Goal: Communication & Community: Answer question/provide support

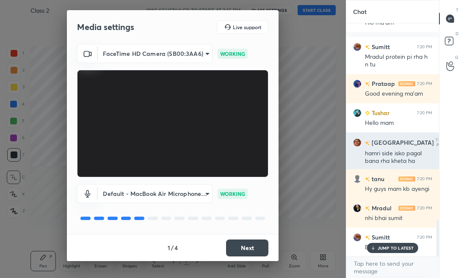
scroll to position [1292, 0]
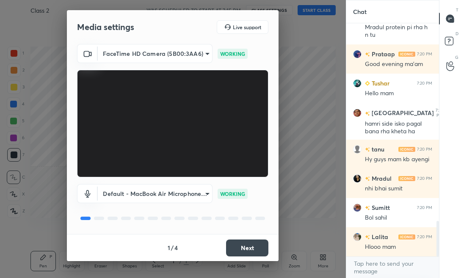
click at [251, 246] on button "Next" at bounding box center [247, 248] width 42 height 17
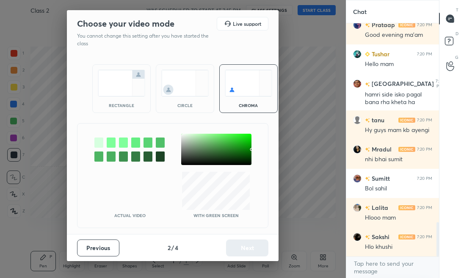
scroll to position [1350, 0]
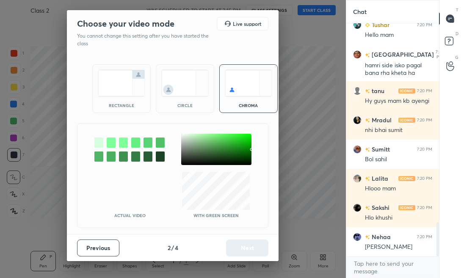
click at [138, 99] on div "rectangle" at bounding box center [121, 88] width 58 height 49
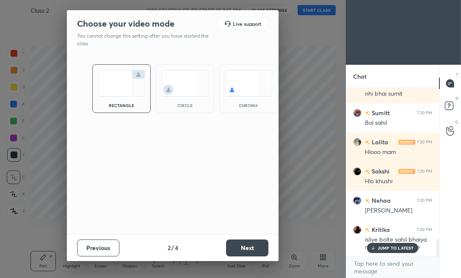
click at [241, 249] on button "Next" at bounding box center [247, 248] width 42 height 17
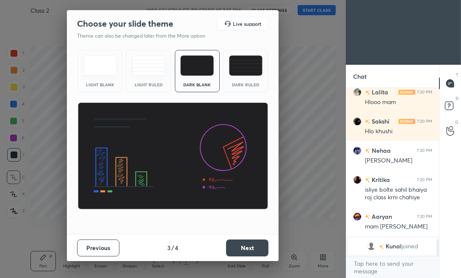
click at [244, 250] on button "Next" at bounding box center [247, 248] width 42 height 17
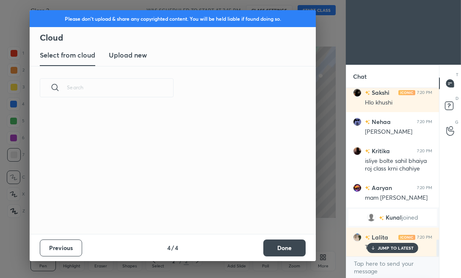
click at [299, 248] on button "Done" at bounding box center [284, 248] width 42 height 17
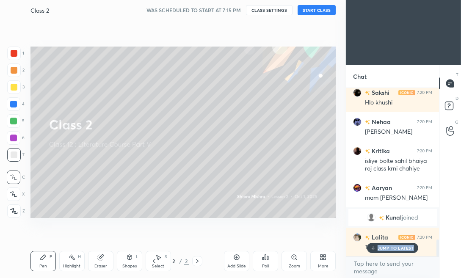
click at [412, 246] on p "JUMP TO LATEST" at bounding box center [396, 248] width 36 height 5
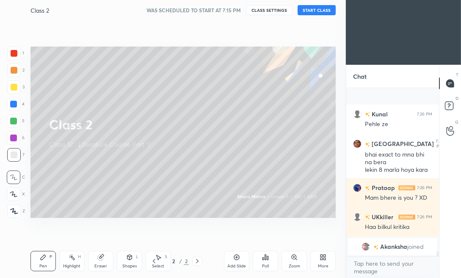
scroll to position [5223, 0]
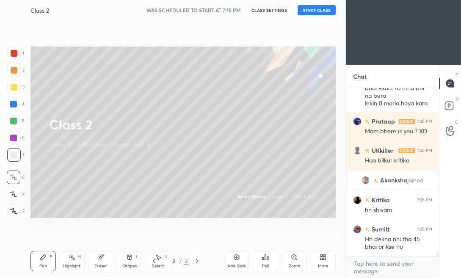
click at [320, 11] on button "START CLASS" at bounding box center [317, 10] width 38 height 10
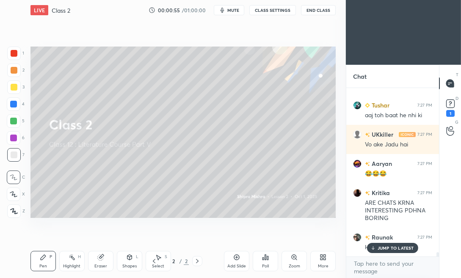
scroll to position [6597, 0]
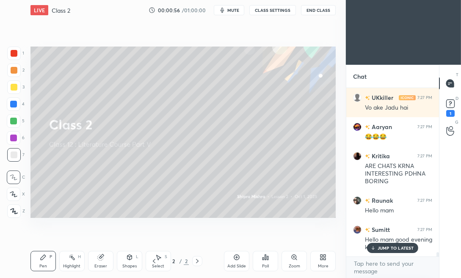
click at [12, 87] on div at bounding box center [14, 87] width 7 height 7
drag, startPoint x: 13, startPoint y: 193, endPoint x: 25, endPoint y: 185, distance: 15.3
click at [13, 194] on icon at bounding box center [13, 194] width 7 height 5
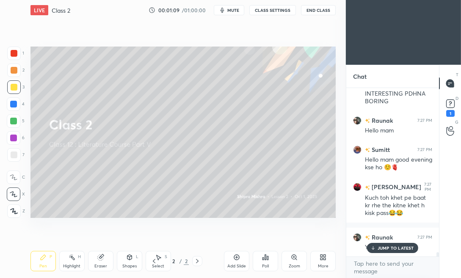
scroll to position [6713, 0]
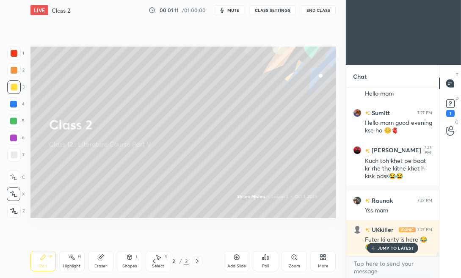
click at [322, 257] on icon at bounding box center [322, 256] width 2 height 2
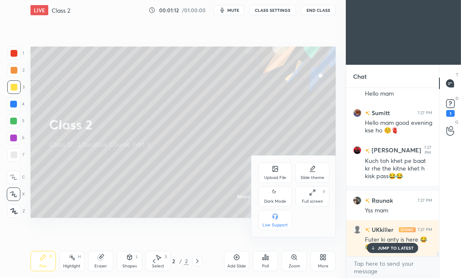
click at [277, 174] on div "Upload File" at bounding box center [275, 173] width 34 height 20
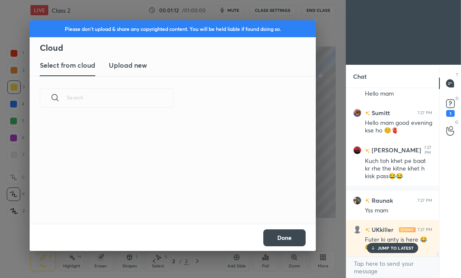
scroll to position [104, 272]
click at [125, 67] on h3 "Upload new" at bounding box center [128, 65] width 38 height 10
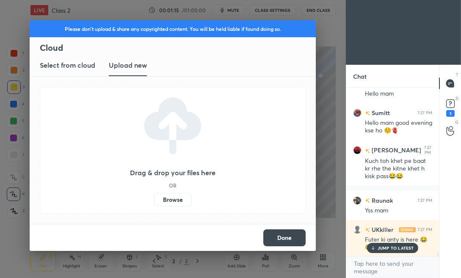
click at [169, 200] on label "Browse" at bounding box center [173, 200] width 38 height 14
click at [154, 200] on input "Browse" at bounding box center [154, 200] width 0 height 14
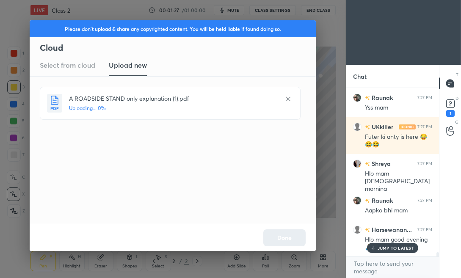
scroll to position [6846, 0]
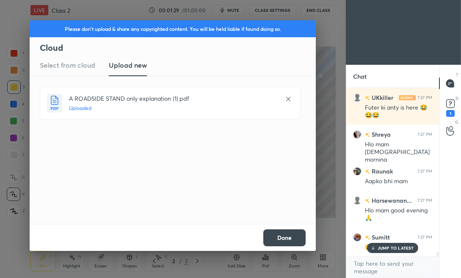
click at [296, 236] on button "Done" at bounding box center [284, 238] width 42 height 17
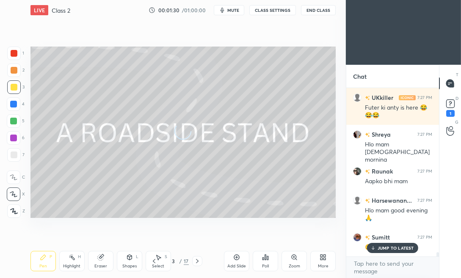
click at [388, 250] on p "JUMP TO LATEST" at bounding box center [396, 248] width 36 height 5
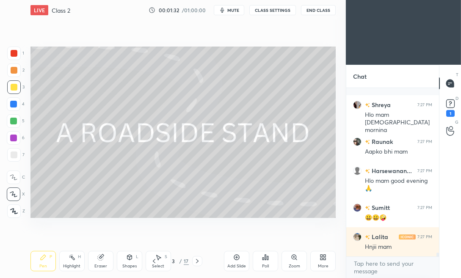
scroll to position [6920, 0]
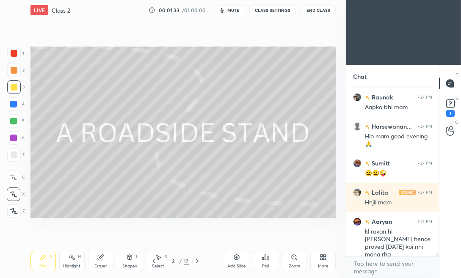
click at [196, 259] on icon at bounding box center [197, 261] width 7 height 7
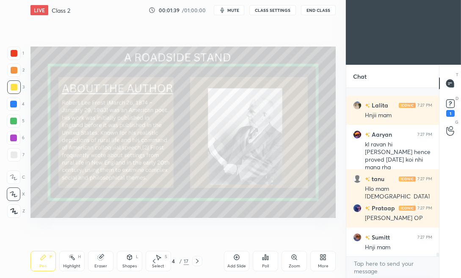
scroll to position [7066, 0]
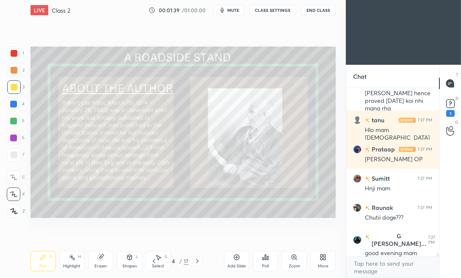
click at [397, 250] on div "Lalita 7:27 PM Hnjii mam [PERSON_NAME] 7:27 PM kl ravan hi [PERSON_NAME] hence …" at bounding box center [393, 172] width 93 height 169
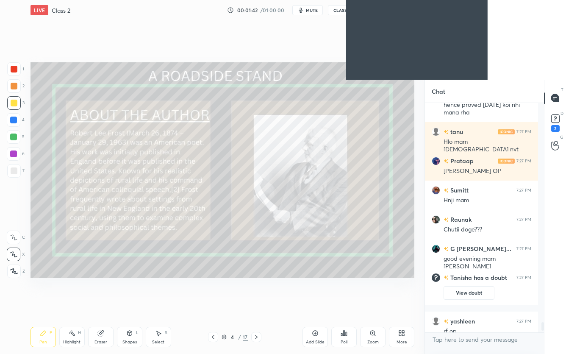
scroll to position [227, 116]
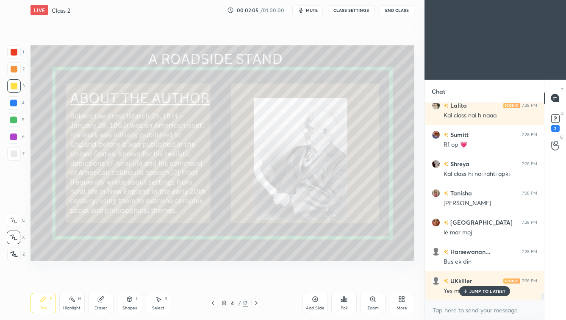
click at [255, 278] on icon at bounding box center [256, 302] width 7 height 7
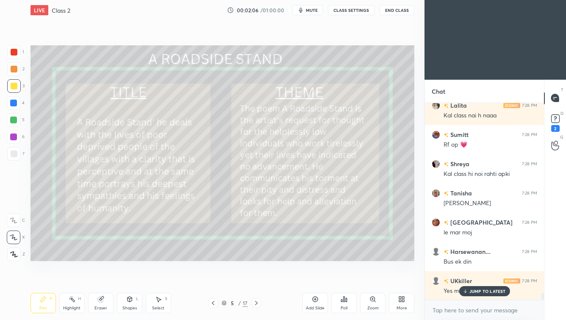
click at [255, 278] on icon at bounding box center [256, 302] width 7 height 7
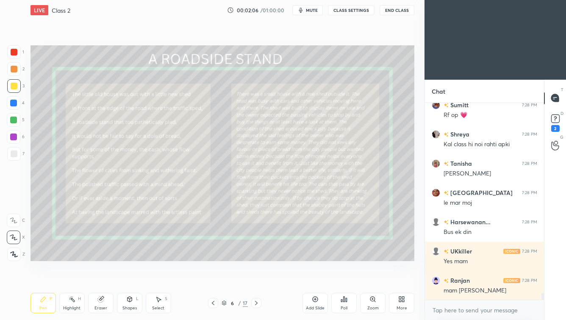
click at [255, 278] on icon at bounding box center [256, 302] width 7 height 7
click at [213, 278] on icon at bounding box center [213, 302] width 7 height 7
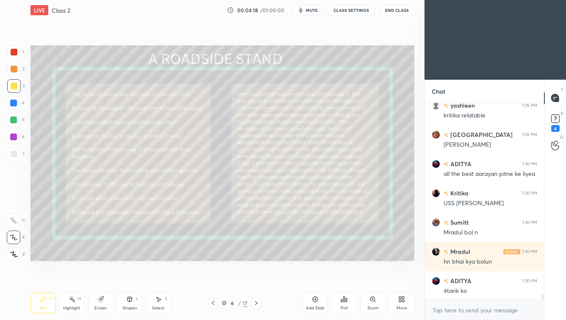
scroll to position [6280, 0]
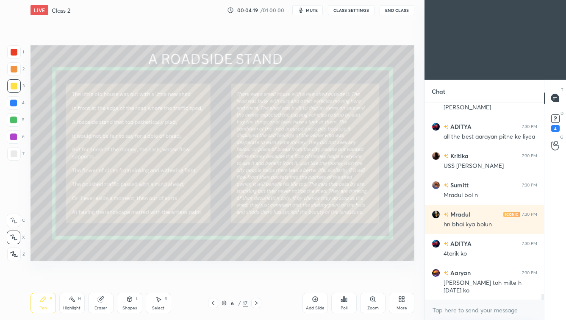
click at [255, 278] on icon at bounding box center [256, 302] width 7 height 7
drag, startPoint x: 255, startPoint y: 302, endPoint x: 244, endPoint y: 307, distance: 12.0
click at [255, 278] on icon at bounding box center [256, 302] width 7 height 7
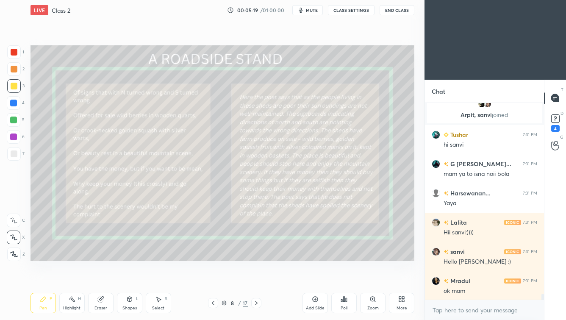
scroll to position [6530, 0]
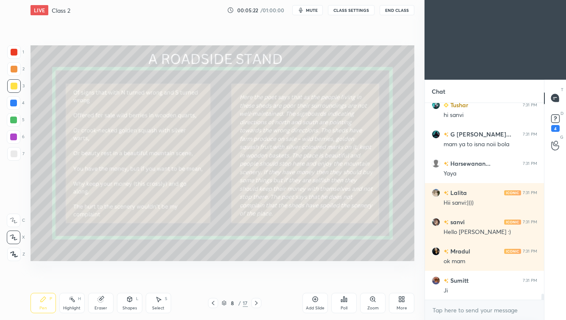
click at [258, 278] on icon at bounding box center [256, 302] width 7 height 7
click at [259, 278] on div at bounding box center [256, 303] width 10 height 10
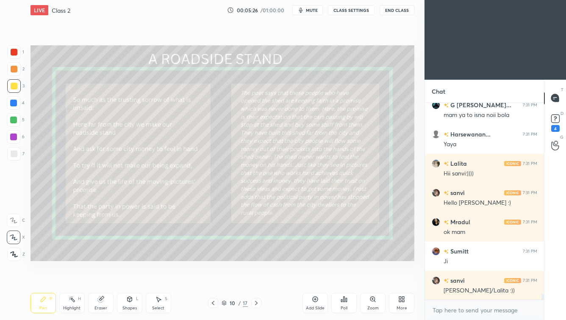
scroll to position [6596, 0]
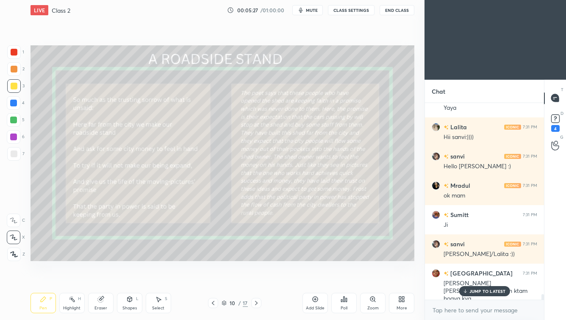
click at [308, 10] on span "mute" at bounding box center [312, 10] width 12 height 6
click at [317, 9] on span "unmute" at bounding box center [311, 10] width 18 height 6
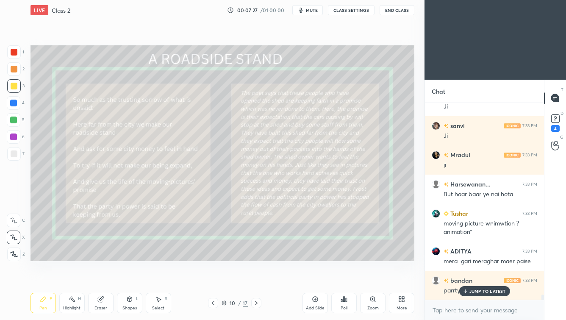
scroll to position [7255, 0]
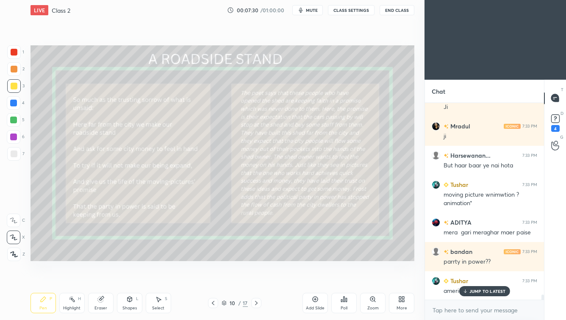
click at [461, 278] on p "JUMP TO LATEST" at bounding box center [487, 290] width 36 height 5
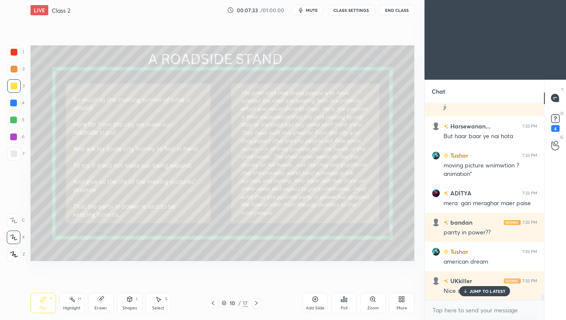
click at [461, 278] on p "JUMP TO LATEST" at bounding box center [487, 290] width 36 height 5
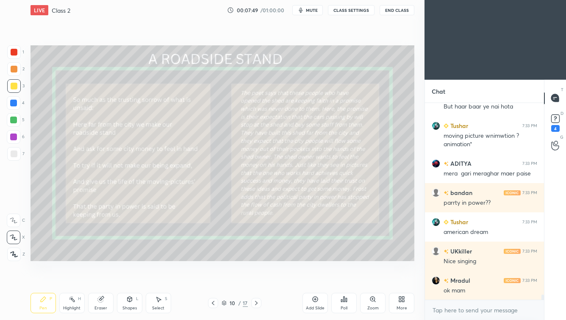
click at [257, 278] on div at bounding box center [256, 303] width 10 height 10
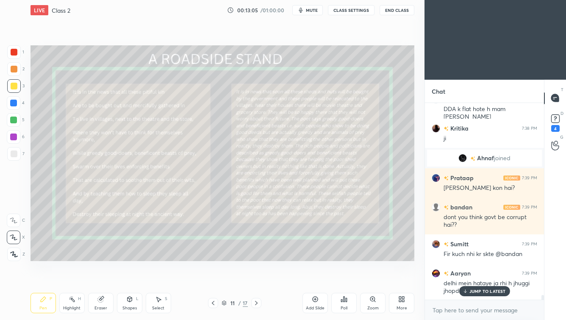
scroll to position [8248, 0]
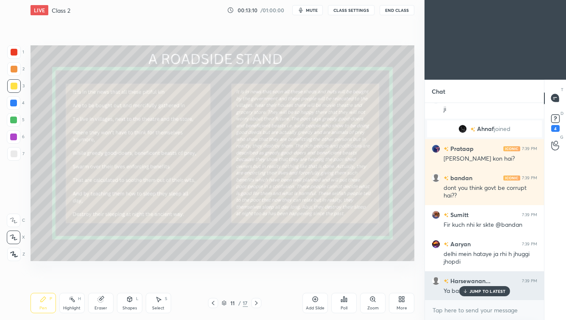
click at [461, 278] on p "JUMP TO LATEST" at bounding box center [487, 290] width 36 height 5
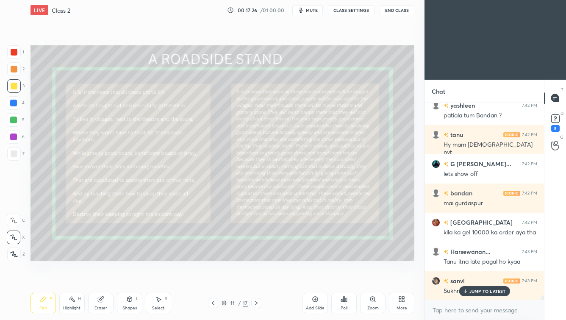
scroll to position [9341, 0]
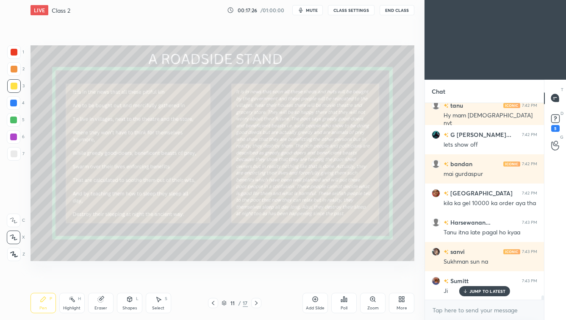
click at [302, 11] on icon "button" at bounding box center [301, 10] width 4 height 5
drag, startPoint x: 311, startPoint y: 10, endPoint x: 271, endPoint y: 14, distance: 40.1
click at [310, 9] on span "unmute" at bounding box center [311, 10] width 18 height 6
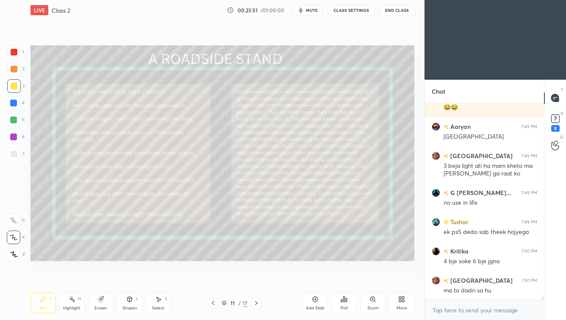
scroll to position [10607, 0]
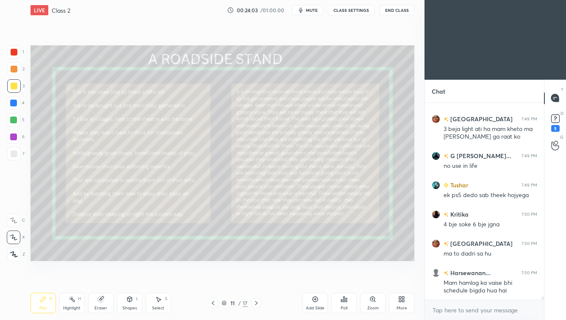
click at [258, 278] on icon at bounding box center [256, 302] width 7 height 7
drag, startPoint x: 259, startPoint y: 302, endPoint x: 252, endPoint y: 305, distance: 8.5
click at [259, 278] on div at bounding box center [256, 303] width 10 height 10
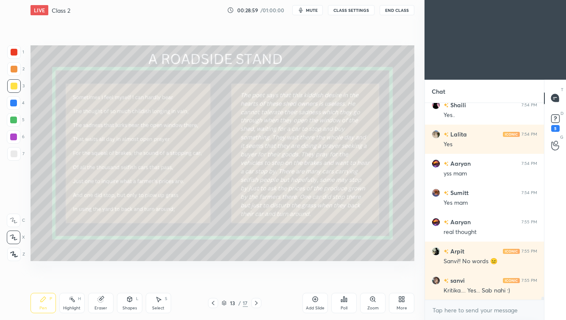
scroll to position [12138, 0]
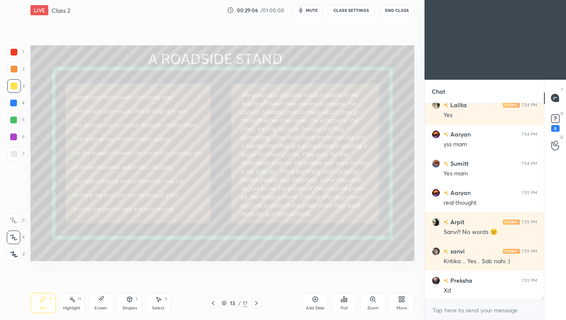
click at [258, 278] on icon at bounding box center [256, 302] width 7 height 7
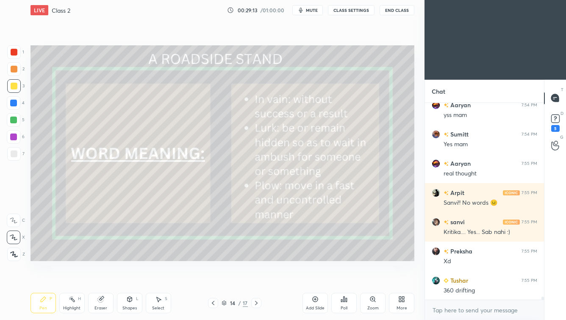
click at [255, 278] on icon at bounding box center [256, 302] width 7 height 7
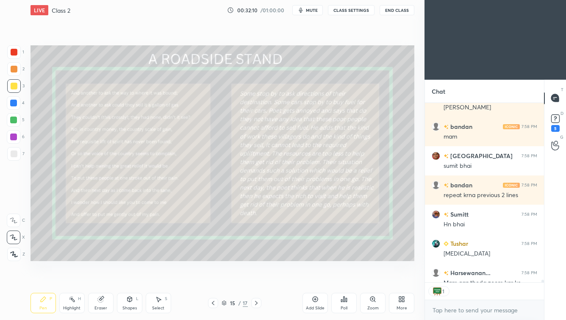
scroll to position [3, 3]
click at [370, 278] on icon at bounding box center [372, 299] width 7 height 7
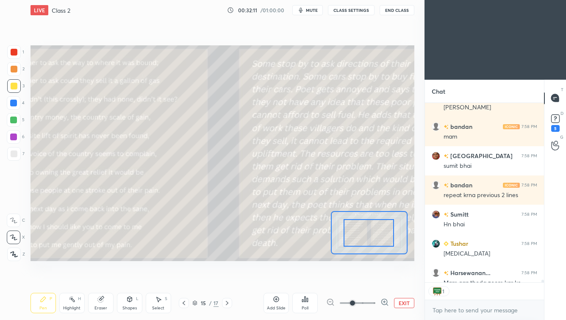
drag, startPoint x: 377, startPoint y: 237, endPoint x: 366, endPoint y: 238, distance: 11.5
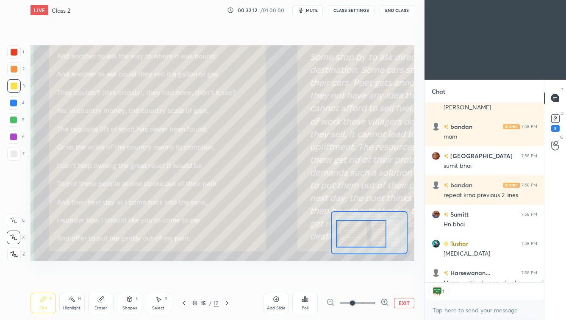
drag, startPoint x: 369, startPoint y: 239, endPoint x: 358, endPoint y: 239, distance: 10.2
click at [359, 239] on div at bounding box center [361, 234] width 50 height 28
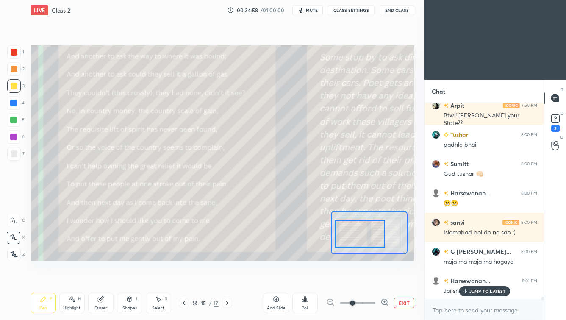
scroll to position [13480, 0]
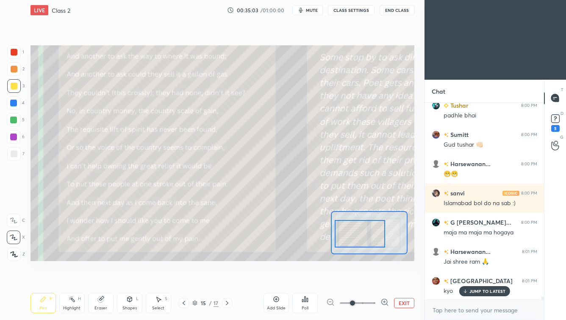
click at [404, 278] on button "EXIT" at bounding box center [404, 303] width 20 height 10
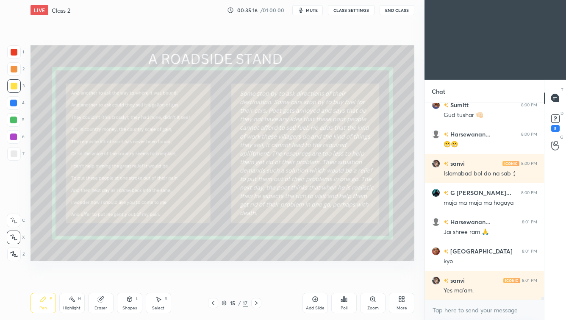
scroll to position [13538, 0]
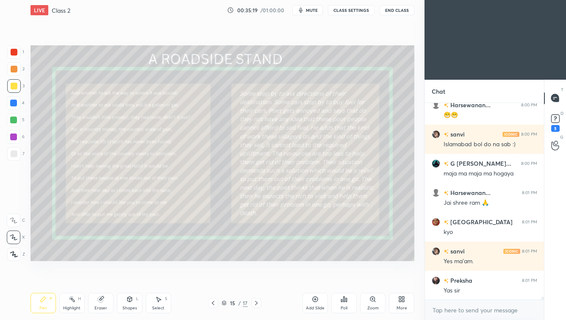
drag, startPoint x: 91, startPoint y: 312, endPoint x: 87, endPoint y: 319, distance: 7.6
click at [88, 278] on div "Pen P Highlight H Eraser Shapes L Select S 15 / 17 Add Slide Poll Zoom More" at bounding box center [223, 303] width 384 height 34
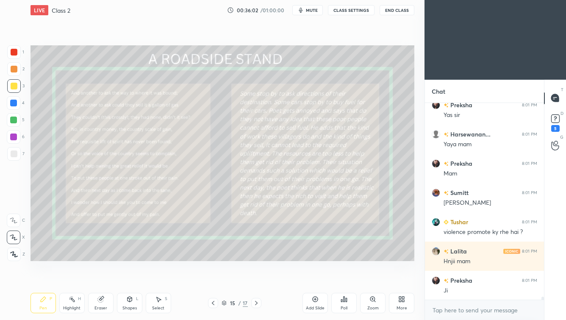
scroll to position [13765, 0]
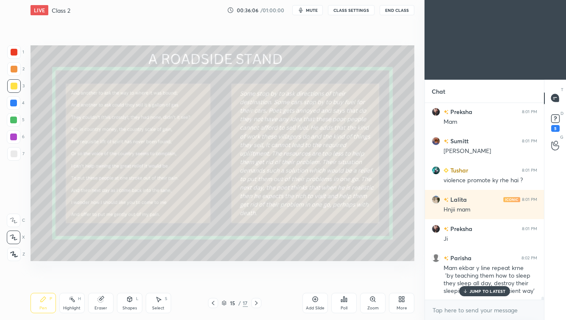
click at [461, 278] on p "JUMP TO LATEST" at bounding box center [487, 290] width 36 height 5
click at [213, 278] on icon at bounding box center [213, 302] width 7 height 7
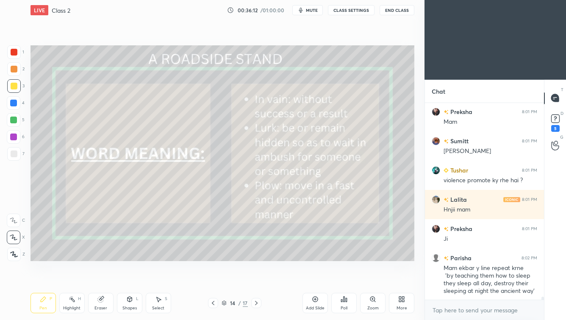
click at [213, 278] on icon at bounding box center [213, 302] width 7 height 7
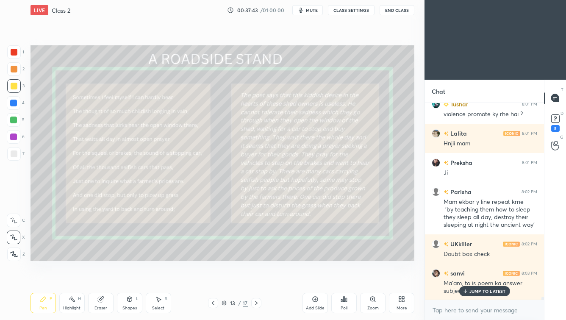
scroll to position [13876, 0]
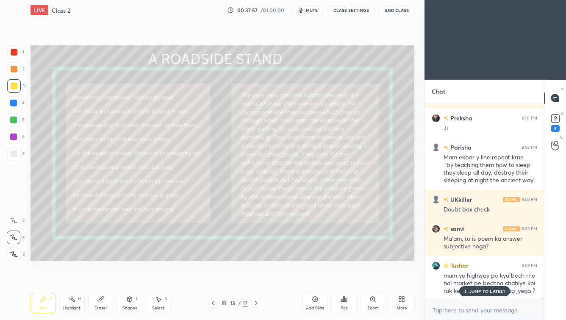
click at [461, 278] on div "JUMP TO LATEST" at bounding box center [484, 291] width 51 height 10
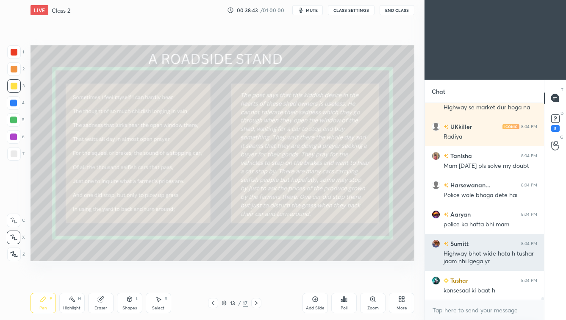
scroll to position [14117, 0]
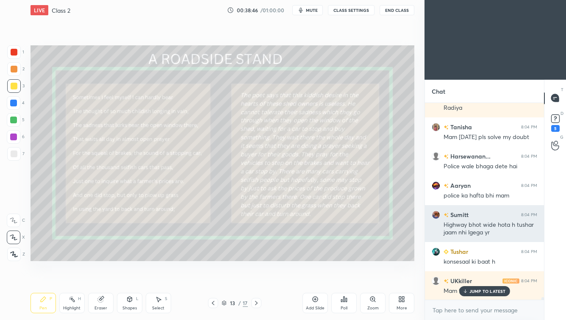
click at [461, 278] on p "JUMP TO LATEST" at bounding box center [487, 290] width 36 height 5
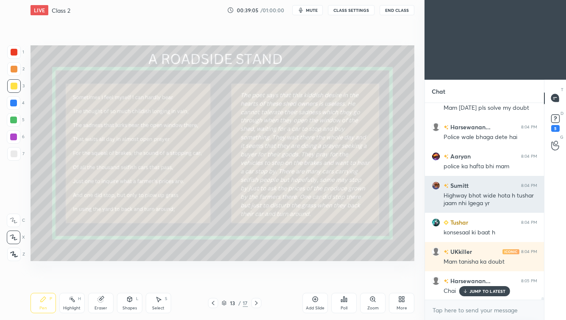
click at [461, 278] on p "JUMP TO LATEST" at bounding box center [487, 290] width 36 height 5
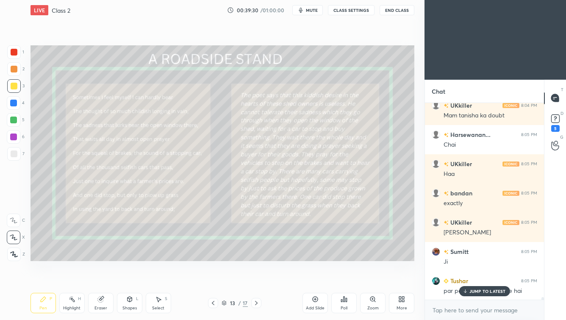
scroll to position [14301, 0]
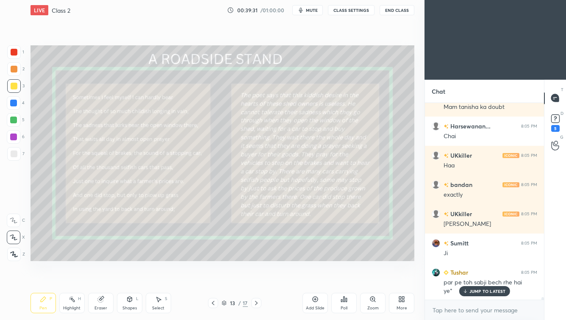
click at [461, 278] on p "JUMP TO LATEST" at bounding box center [487, 290] width 36 height 5
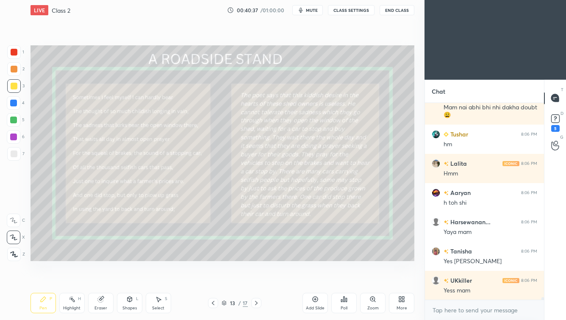
scroll to position [14602, 0]
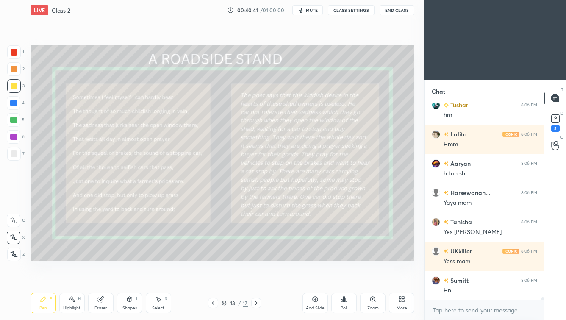
click at [226, 278] on icon at bounding box center [224, 302] width 5 height 5
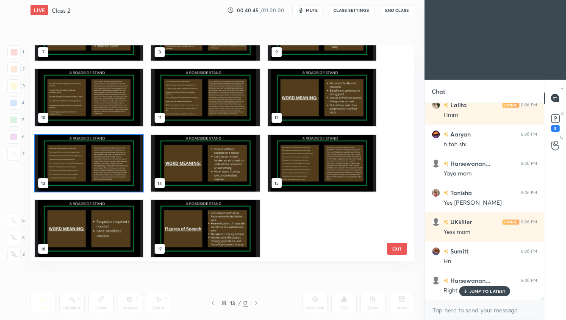
scroll to position [14660, 0]
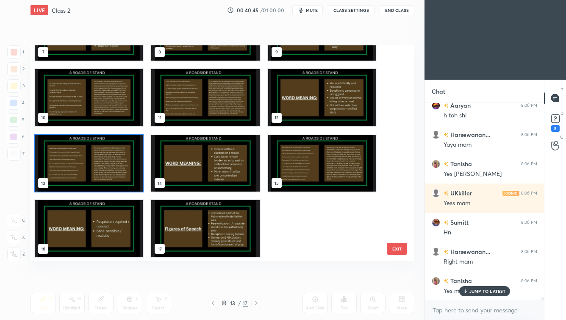
click at [191, 172] on img "grid" at bounding box center [205, 162] width 108 height 57
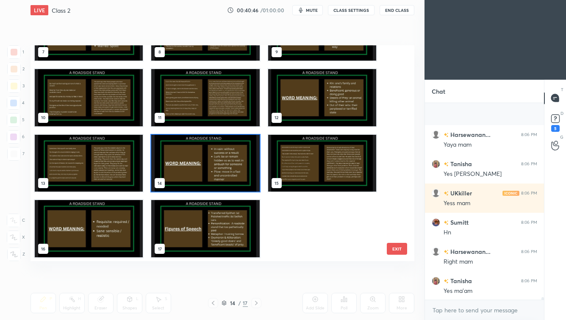
scroll to position [14712, 0]
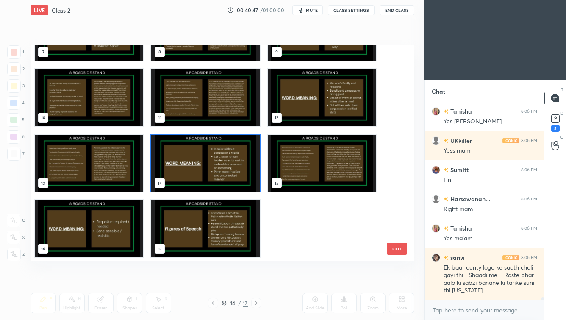
click at [121, 180] on img "grid" at bounding box center [89, 162] width 108 height 57
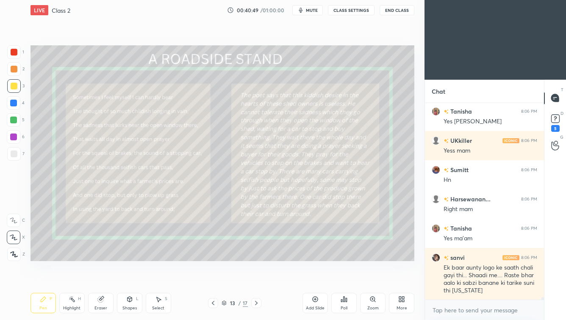
click at [255, 278] on icon at bounding box center [256, 302] width 7 height 7
click at [255, 278] on icon at bounding box center [256, 303] width 3 height 4
click at [225, 278] on icon at bounding box center [224, 302] width 5 height 5
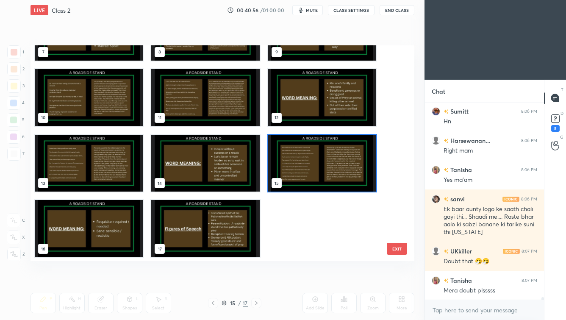
scroll to position [14808, 0]
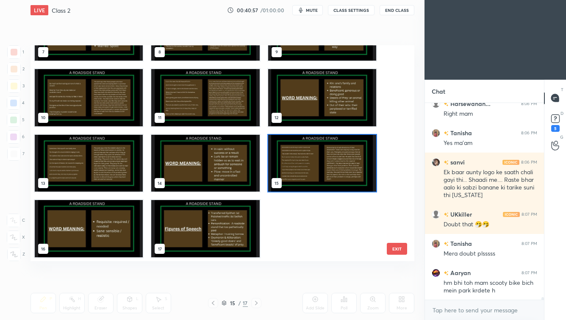
click at [218, 220] on img "grid" at bounding box center [205, 228] width 108 height 57
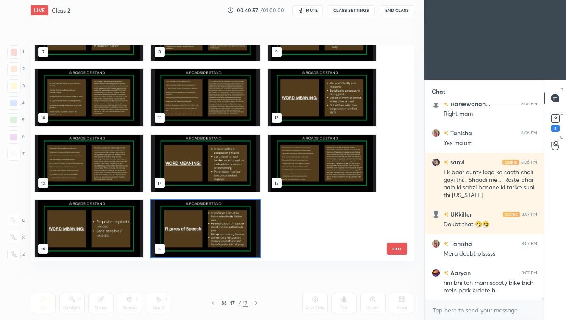
click at [218, 220] on img "grid" at bounding box center [205, 228] width 108 height 57
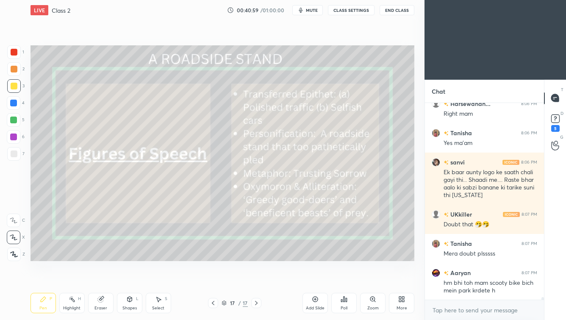
scroll to position [14837, 0]
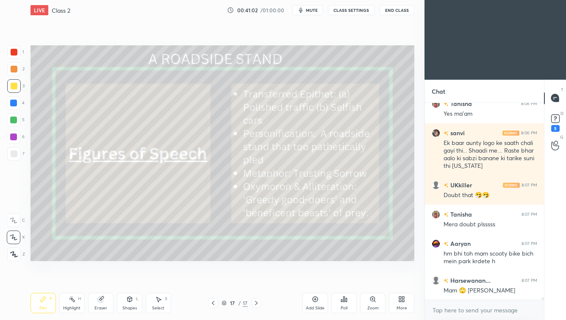
click at [223, 278] on icon at bounding box center [224, 302] width 5 height 5
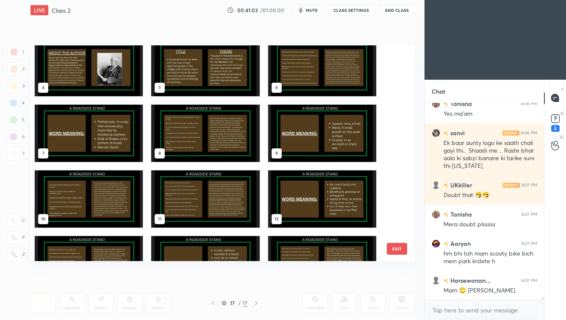
scroll to position [0, 0]
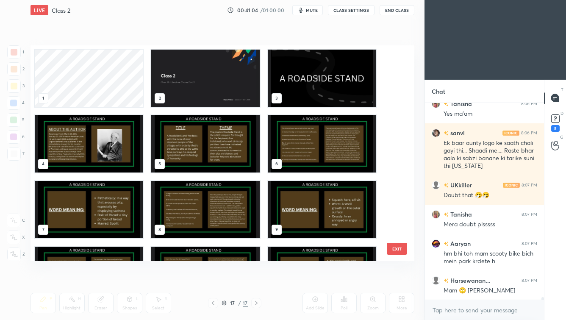
click at [225, 67] on img "grid" at bounding box center [205, 78] width 108 height 57
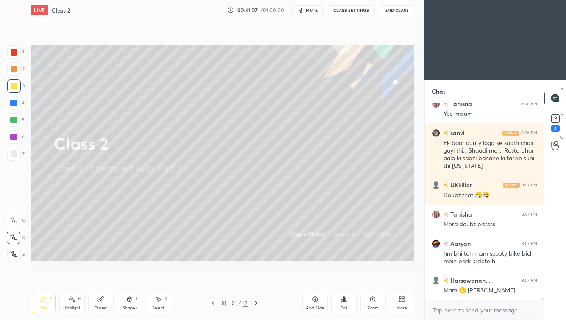
scroll to position [14857, 0]
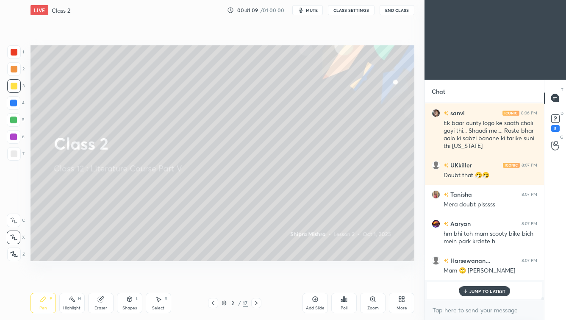
click at [461, 278] on div "JUMP TO LATEST" at bounding box center [484, 291] width 51 height 10
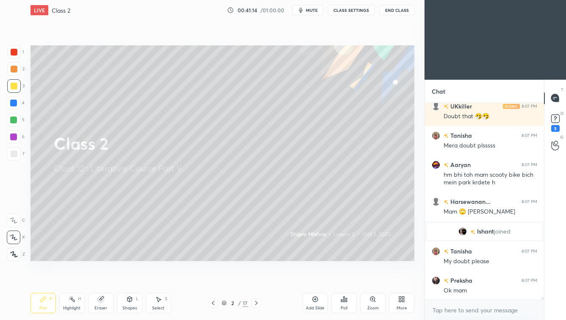
scroll to position [13380, 0]
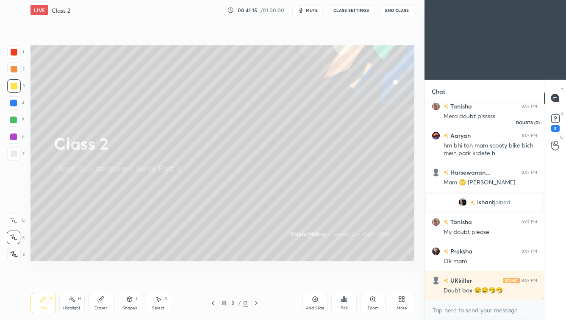
click at [461, 119] on rect at bounding box center [555, 118] width 8 height 8
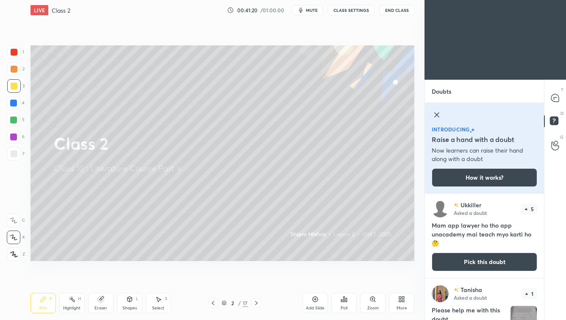
click at [341, 11] on button "CLASS SETTINGS" at bounding box center [351, 10] width 47 height 10
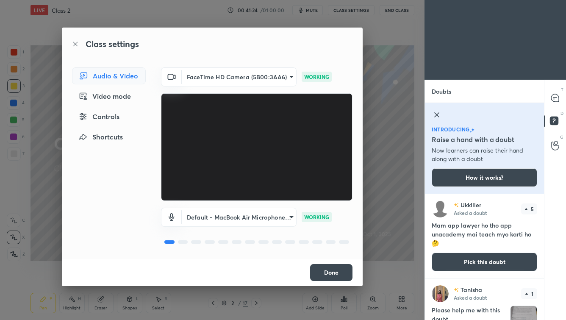
click at [127, 98] on div "Video mode" at bounding box center [109, 96] width 74 height 17
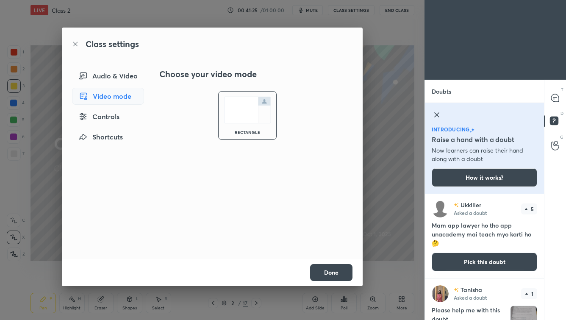
click at [113, 119] on div "Controls" at bounding box center [108, 116] width 72 height 17
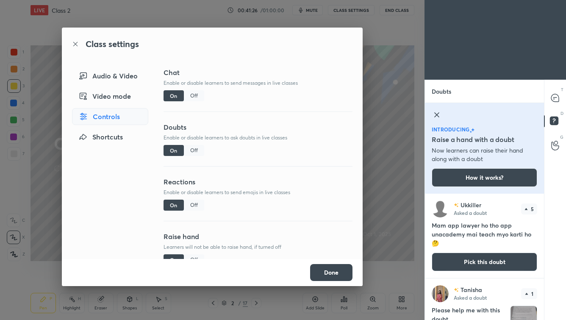
click at [195, 155] on div "Off" at bounding box center [194, 150] width 20 height 11
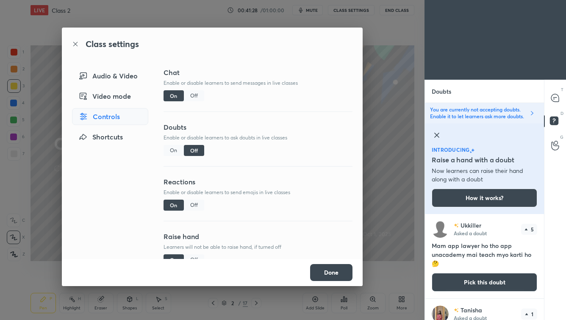
click at [335, 269] on button "Done" at bounding box center [331, 272] width 42 height 17
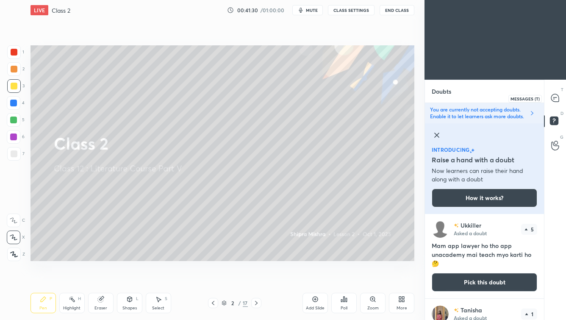
click at [461, 100] on icon at bounding box center [555, 98] width 8 height 8
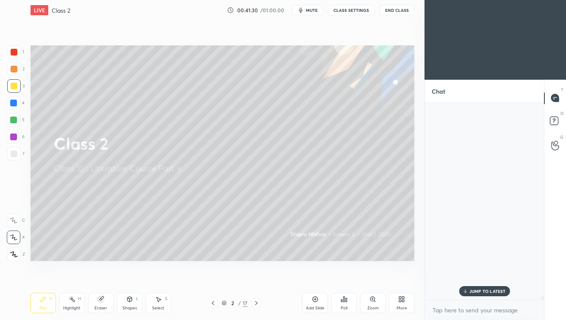
scroll to position [13678, 0]
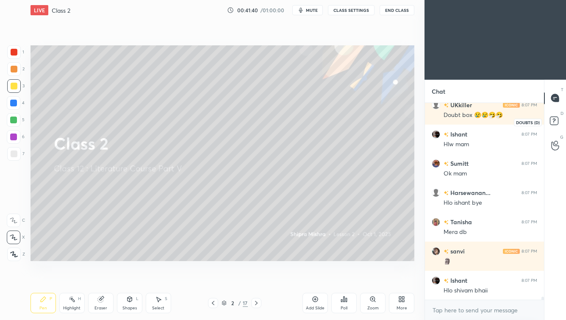
click at [461, 118] on rect at bounding box center [554, 120] width 8 height 8
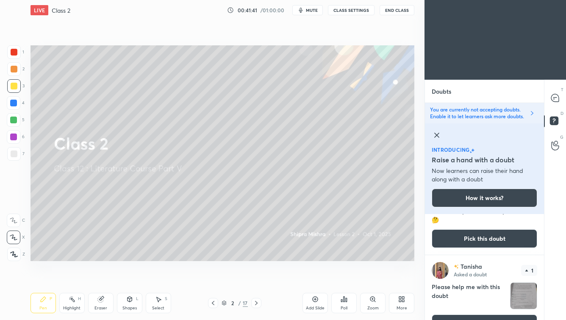
scroll to position [48, 0]
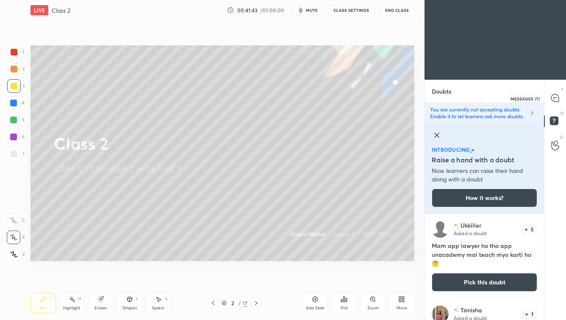
click at [461, 94] on div at bounding box center [555, 98] width 17 height 15
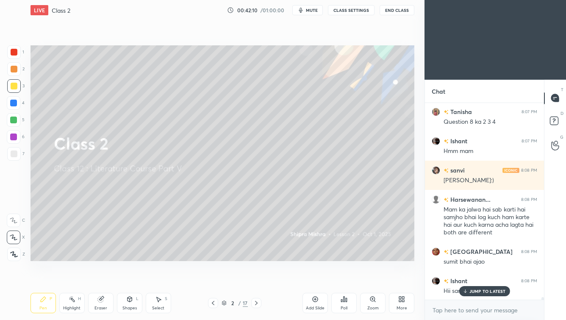
scroll to position [13956, 0]
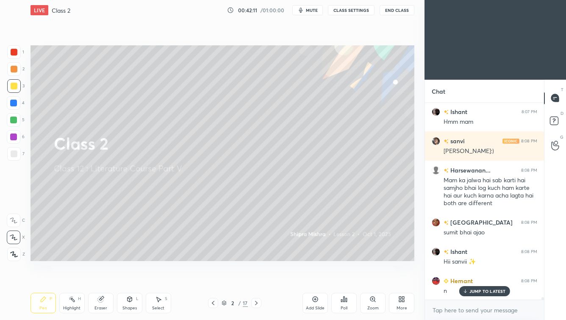
click at [461, 278] on p "JUMP TO LATEST" at bounding box center [487, 290] width 36 height 5
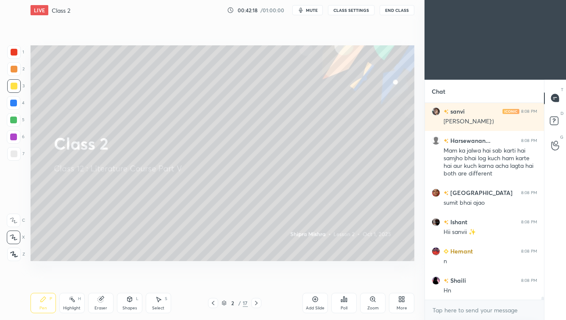
scroll to position [13710, 0]
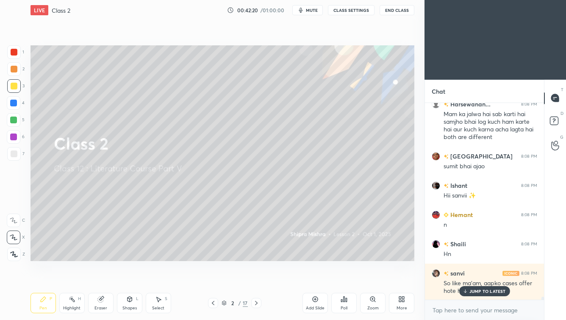
click at [461, 278] on p "JUMP TO LATEST" at bounding box center [487, 290] width 36 height 5
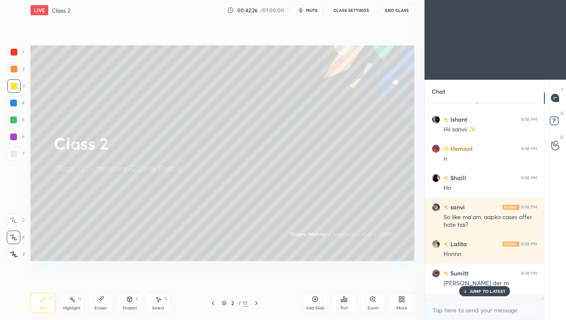
scroll to position [13806, 0]
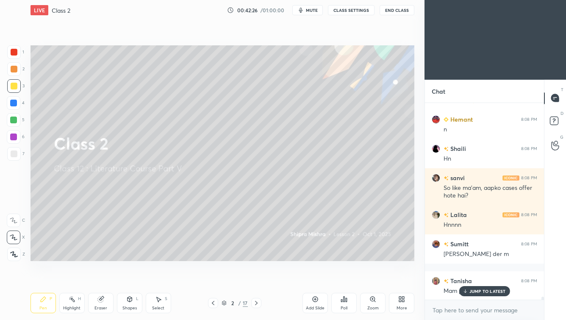
click at [461, 278] on p "JUMP TO LATEST" at bounding box center [487, 290] width 36 height 5
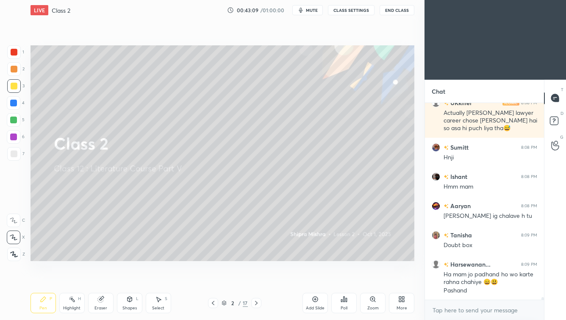
scroll to position [14071, 0]
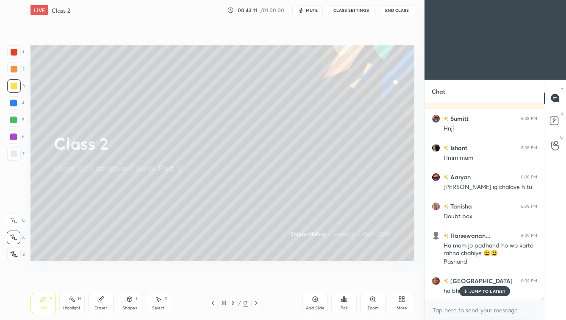
click at [461, 278] on p "JUMP TO LATEST" at bounding box center [487, 290] width 36 height 5
click at [461, 125] on icon at bounding box center [555, 121] width 15 height 15
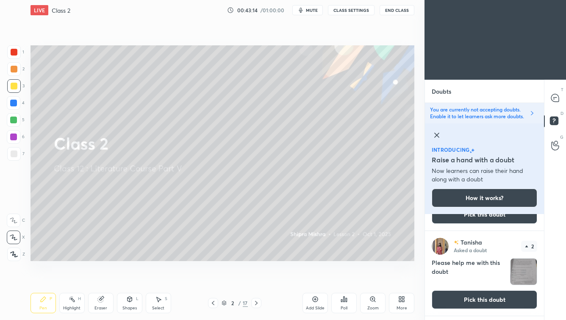
scroll to position [69, 0]
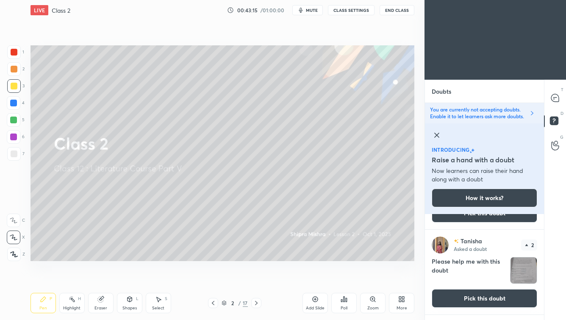
click at [461, 278] on button "Pick this doubt" at bounding box center [484, 298] width 105 height 19
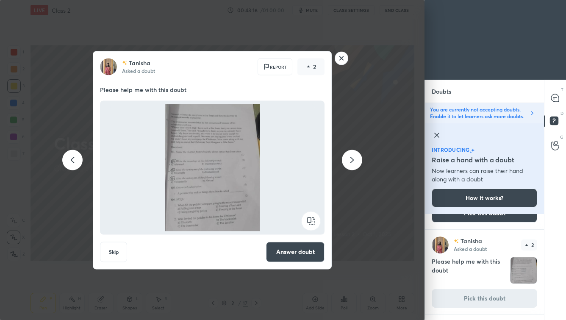
click at [298, 255] on button "Answer doubt" at bounding box center [295, 251] width 58 height 20
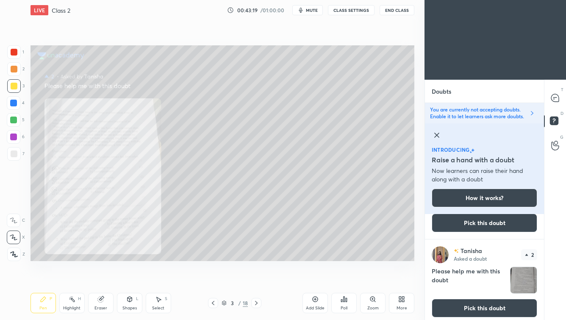
scroll to position [83, 0]
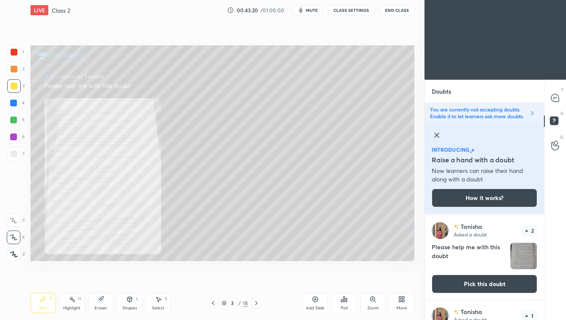
click at [461, 278] on button "Pick this doubt" at bounding box center [484, 284] width 105 height 19
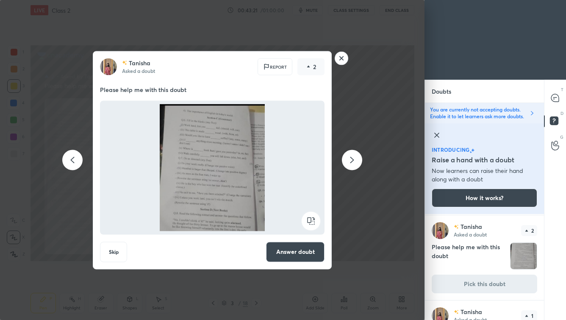
click at [291, 253] on button "Answer doubt" at bounding box center [295, 251] width 58 height 20
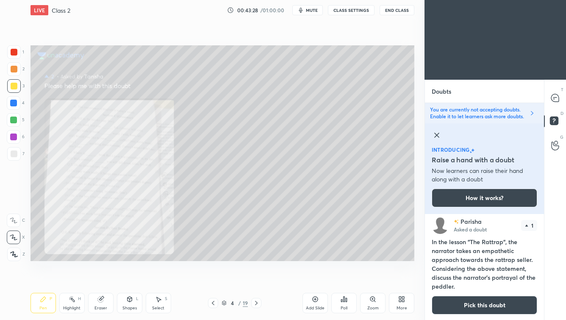
scroll to position [166, 0]
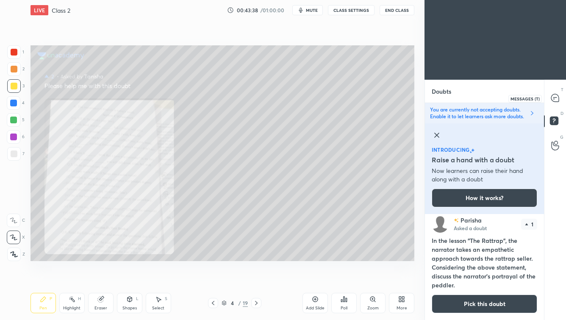
click at [461, 101] on icon at bounding box center [555, 98] width 8 height 8
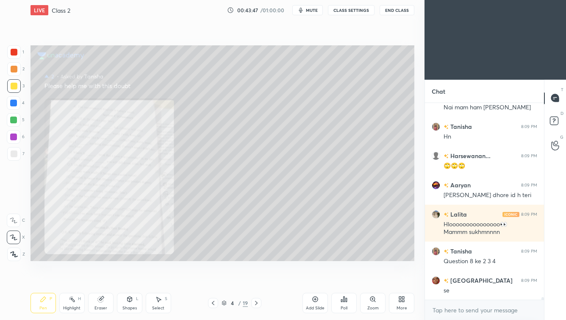
scroll to position [14522, 0]
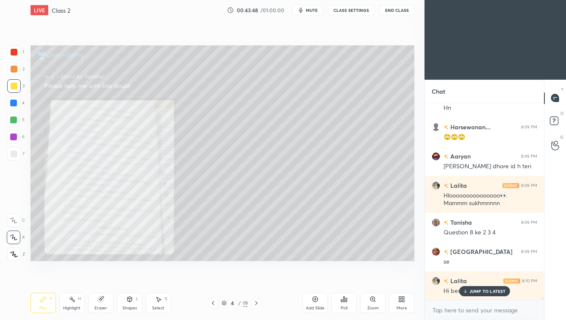
click at [214, 278] on icon at bounding box center [213, 303] width 3 height 4
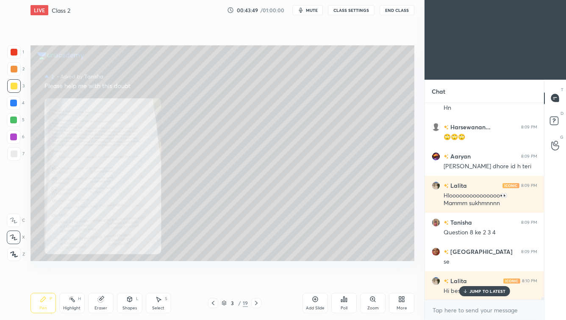
click at [372, 278] on icon at bounding box center [372, 299] width 5 height 5
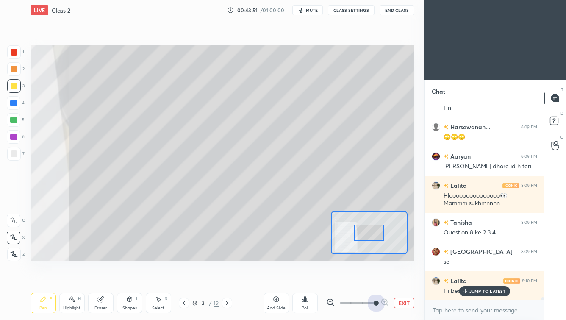
click at [374, 278] on span at bounding box center [358, 303] width 36 height 13
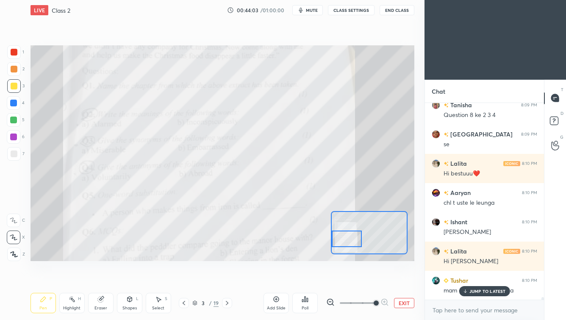
scroll to position [14697, 0]
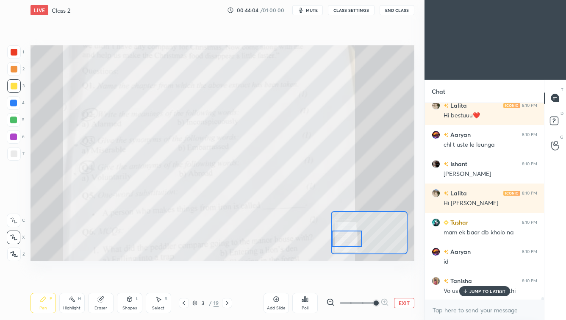
drag, startPoint x: 372, startPoint y: 233, endPoint x: 347, endPoint y: 239, distance: 26.1
click at [347, 239] on div at bounding box center [347, 238] width 30 height 17
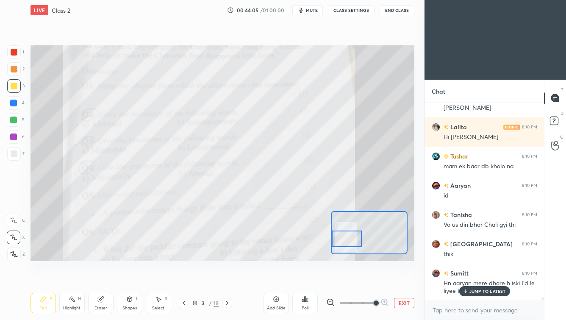
click at [461, 278] on p "JUMP TO LATEST" at bounding box center [487, 290] width 36 height 5
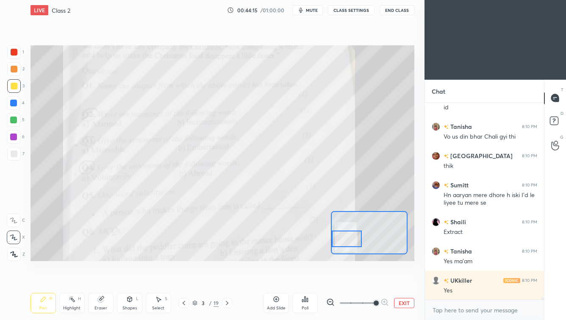
scroll to position [14881, 0]
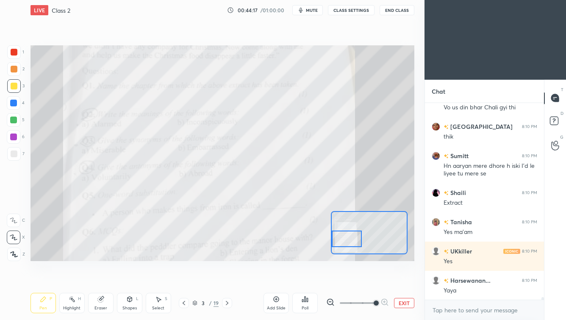
drag, startPoint x: 17, startPoint y: 50, endPoint x: 14, endPoint y: 56, distance: 6.1
click at [17, 50] on div at bounding box center [14, 52] width 7 height 7
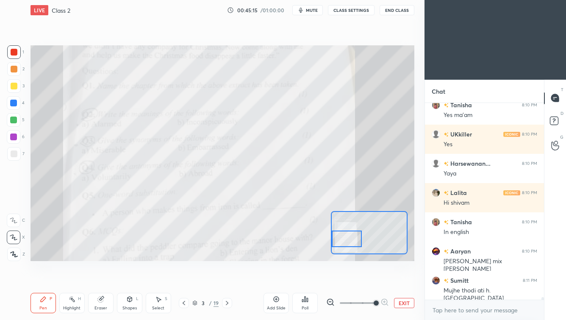
scroll to position [15027, 0]
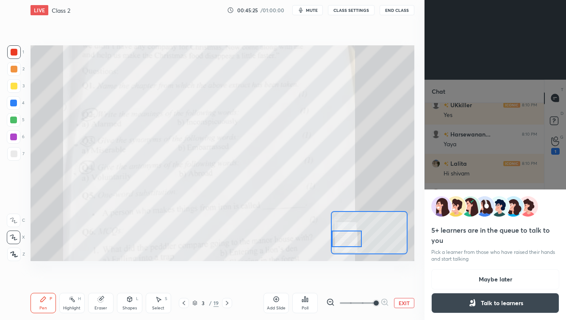
click at [458, 272] on button "Maybe later" at bounding box center [495, 279] width 128 height 20
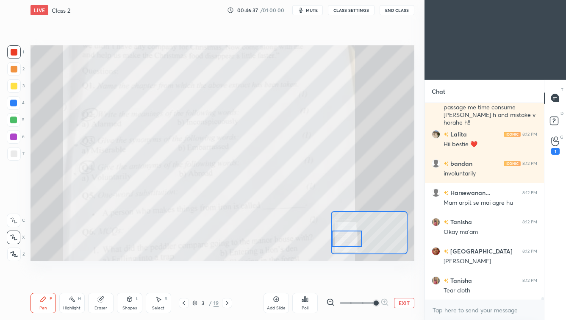
scroll to position [15430, 0]
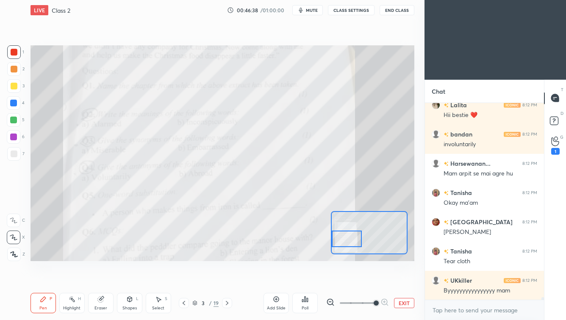
click at [196, 278] on icon at bounding box center [195, 302] width 4 height 2
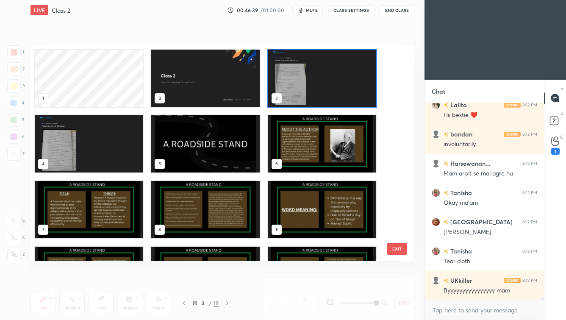
scroll to position [213, 380]
click at [202, 91] on img "grid" at bounding box center [205, 78] width 108 height 57
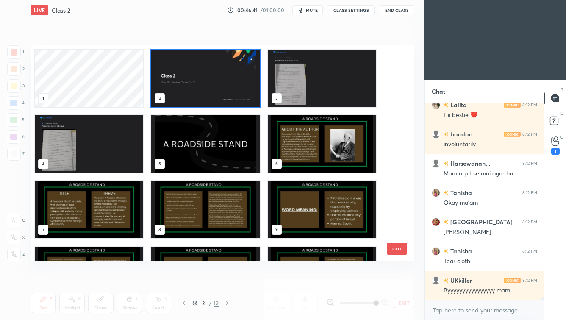
click at [202, 91] on img "grid" at bounding box center [205, 78] width 108 height 57
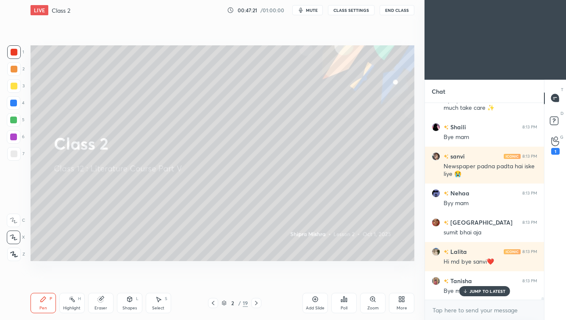
scroll to position [15803, 0]
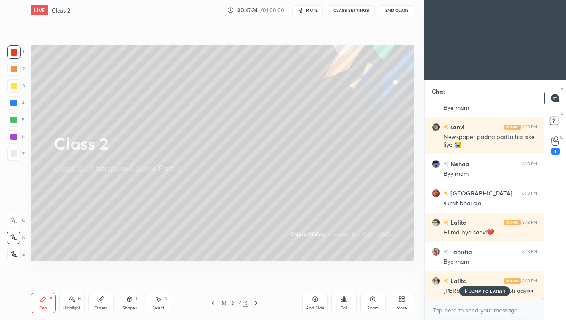
click at [461, 278] on p "JUMP TO LATEST" at bounding box center [487, 290] width 36 height 5
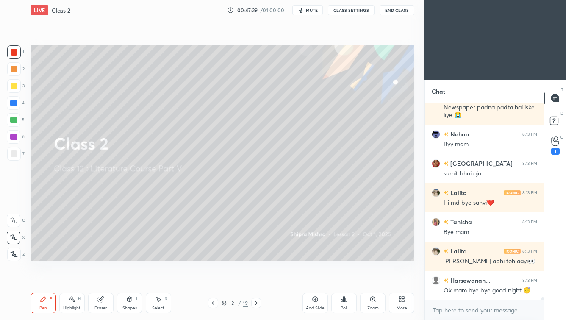
scroll to position [15862, 0]
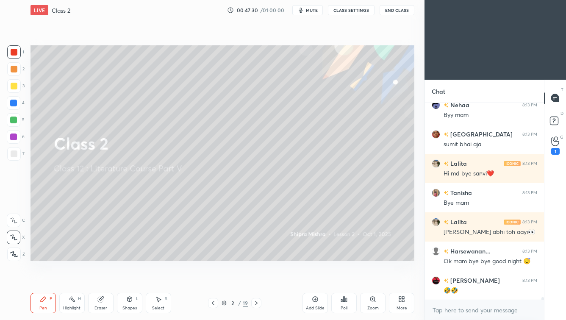
click at [397, 8] on button "End Class" at bounding box center [397, 10] width 35 height 10
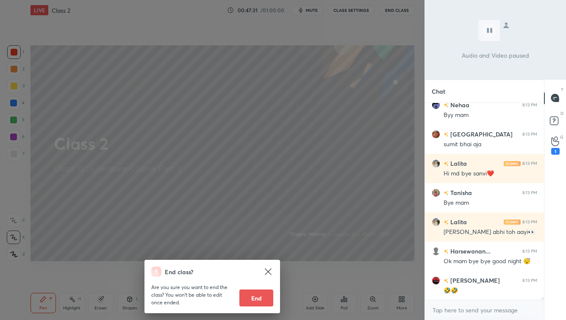
click at [260, 278] on button "End" at bounding box center [256, 297] width 34 height 17
type textarea "x"
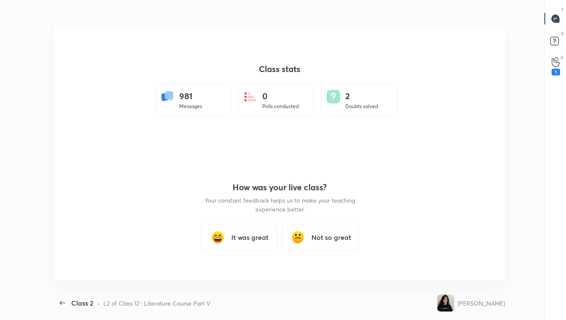
scroll to position [266, 512]
